Goal: Navigation & Orientation: Find specific page/section

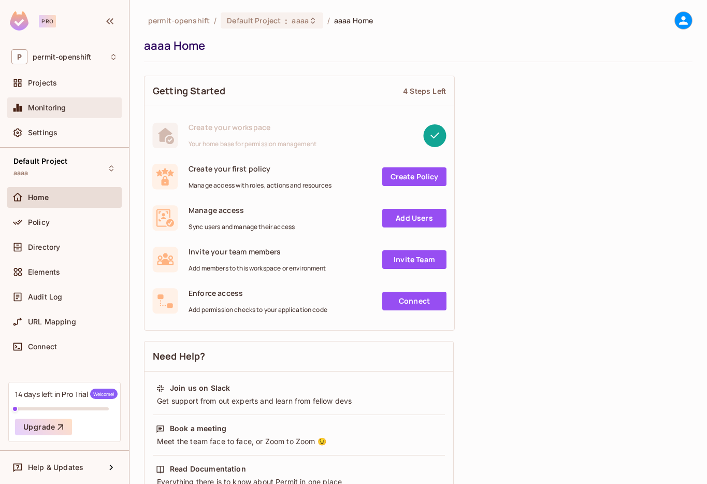
click at [51, 107] on span "Monitoring" at bounding box center [47, 108] width 38 height 8
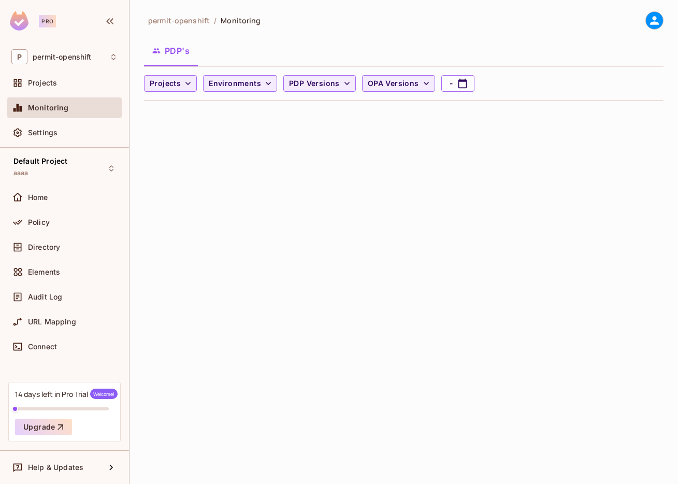
click at [510, 256] on div "permit-openshift / Monitoring PDP's Projects Environments PDP Versions OPA Vers…" at bounding box center [403, 242] width 549 height 484
